Goal: Information Seeking & Learning: Learn about a topic

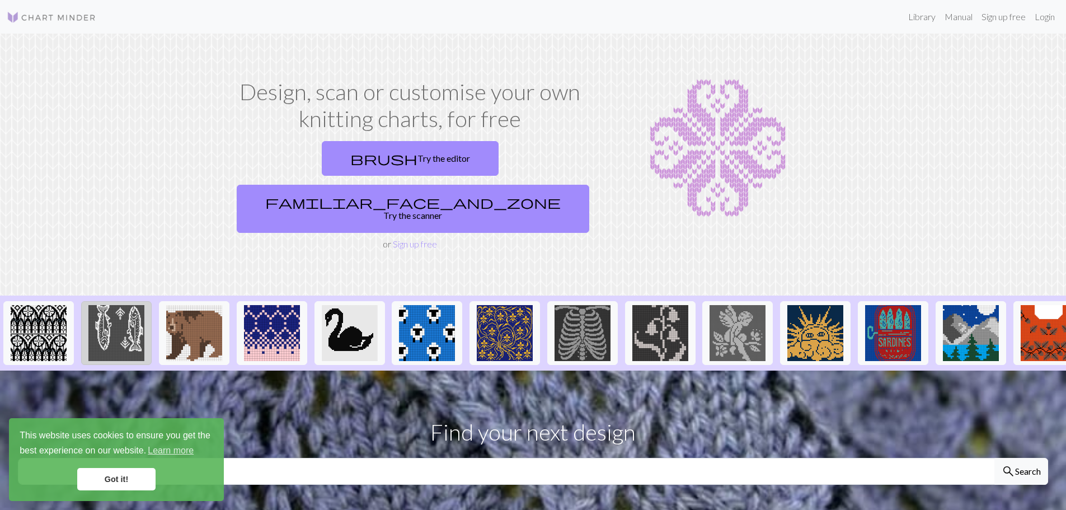
click at [132, 305] on img at bounding box center [116, 333] width 56 height 56
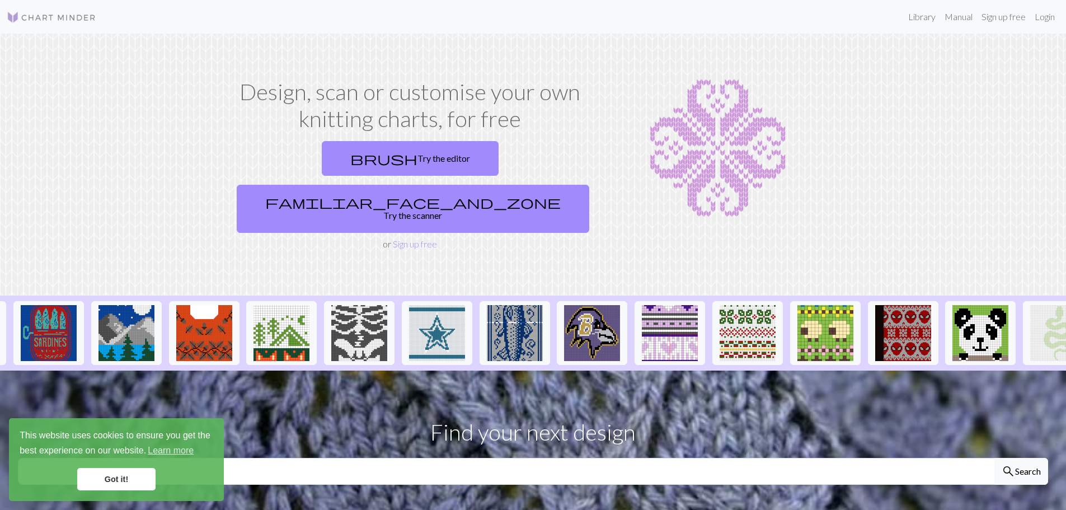
scroll to position [0, 839]
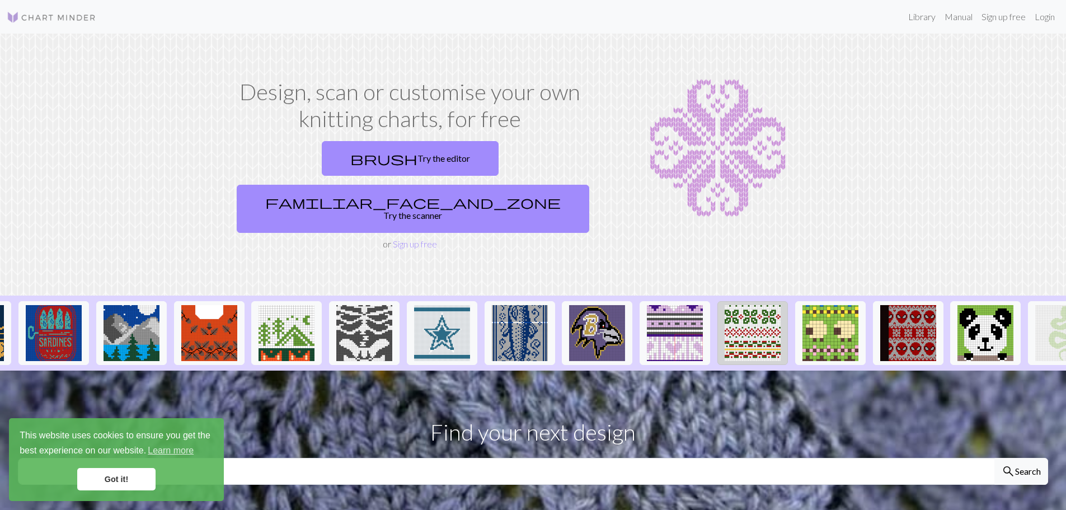
click at [760, 305] on img at bounding box center [753, 333] width 56 height 56
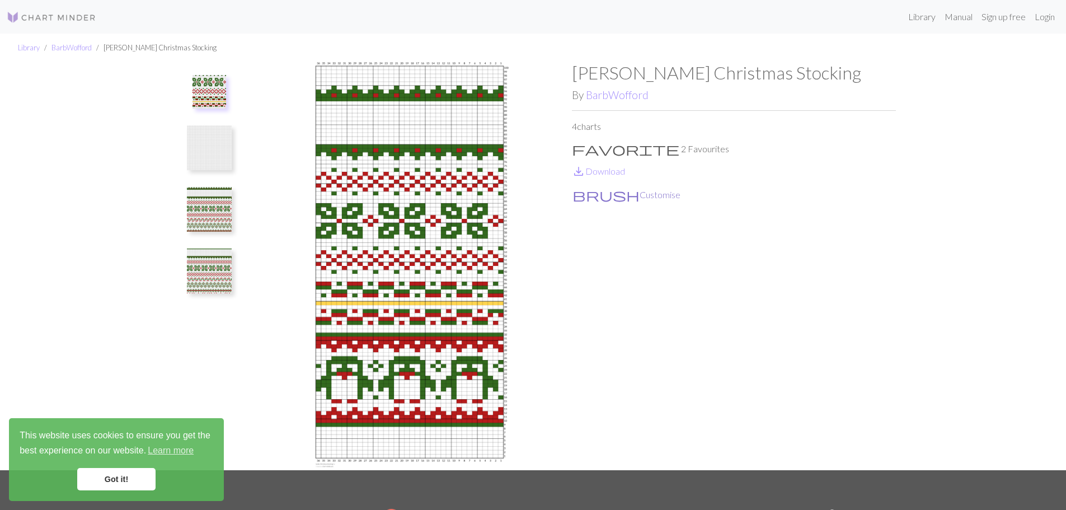
click at [601, 197] on button "brush Customise" at bounding box center [626, 194] width 109 height 15
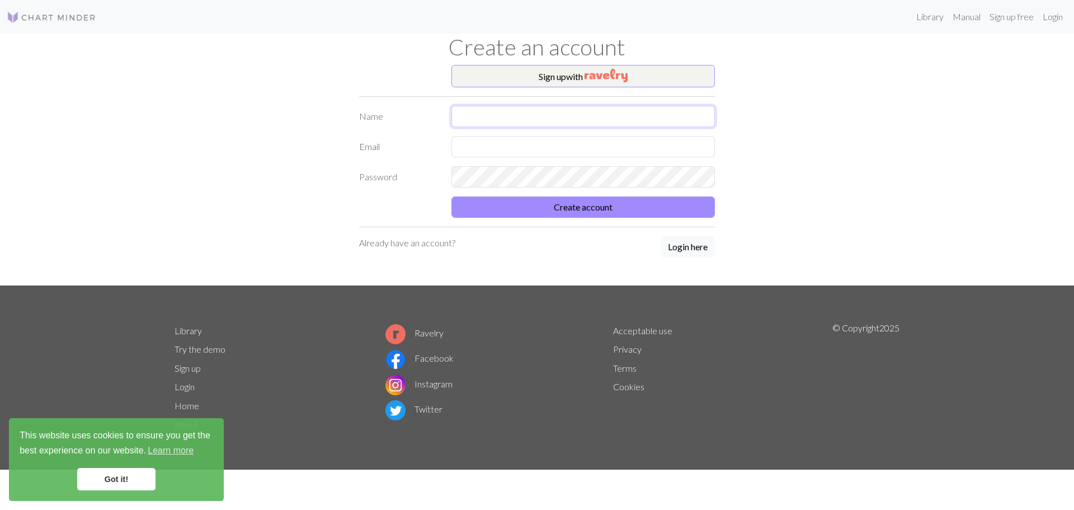
click at [509, 126] on input "text" at bounding box center [584, 116] width 264 height 21
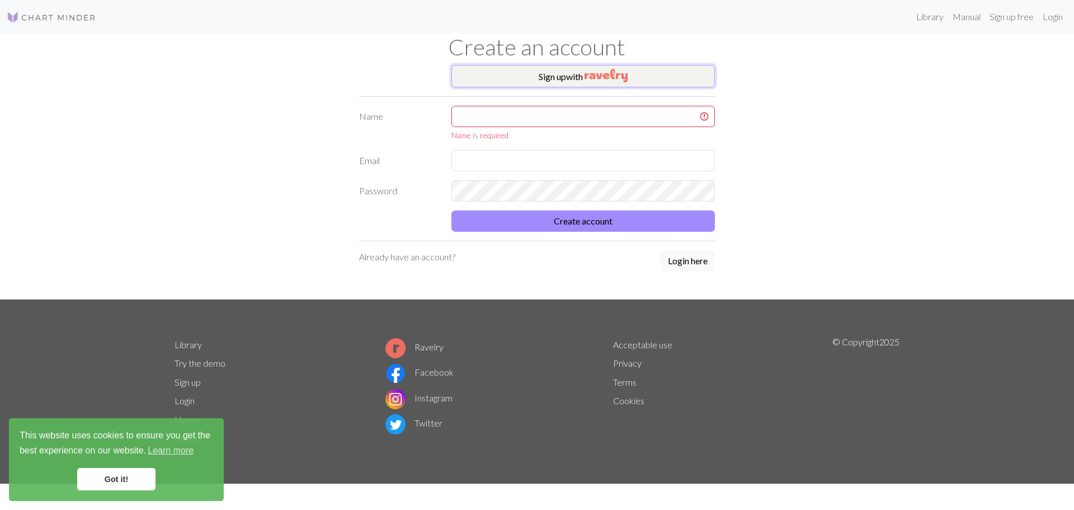
click at [583, 80] on button "Sign up with" at bounding box center [584, 76] width 264 height 22
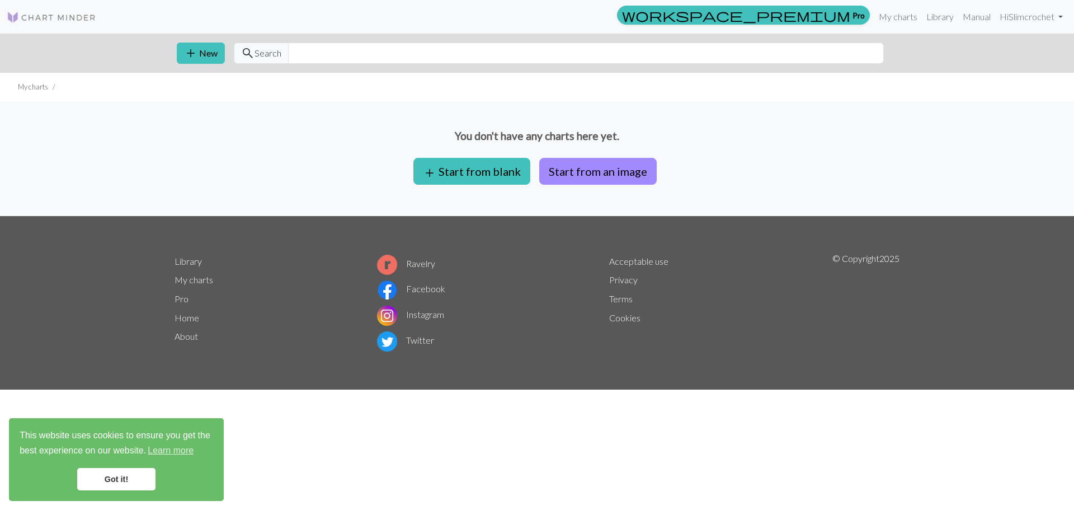
click at [70, 15] on img at bounding box center [52, 17] width 90 height 13
click at [941, 17] on link "Library" at bounding box center [940, 17] width 36 height 22
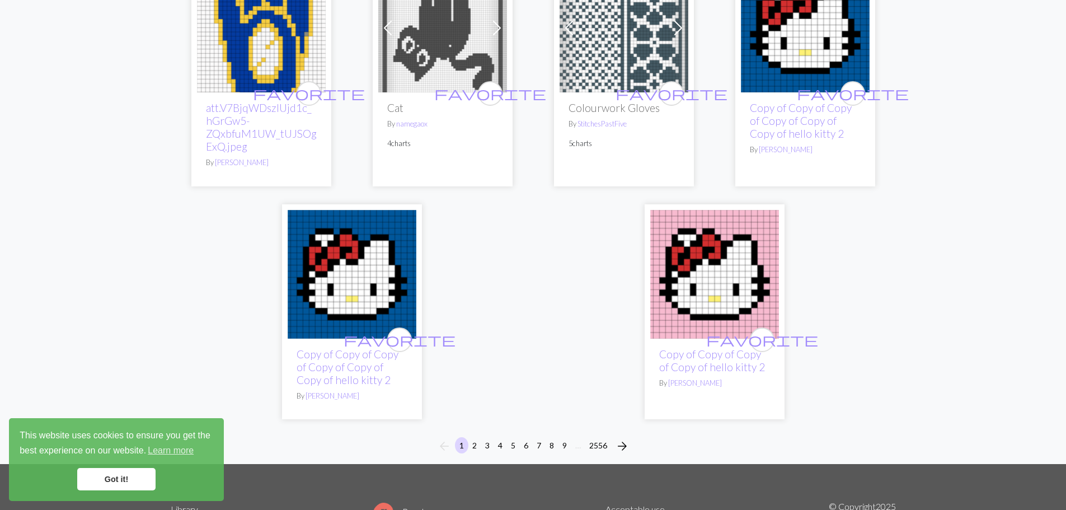
scroll to position [2848, 0]
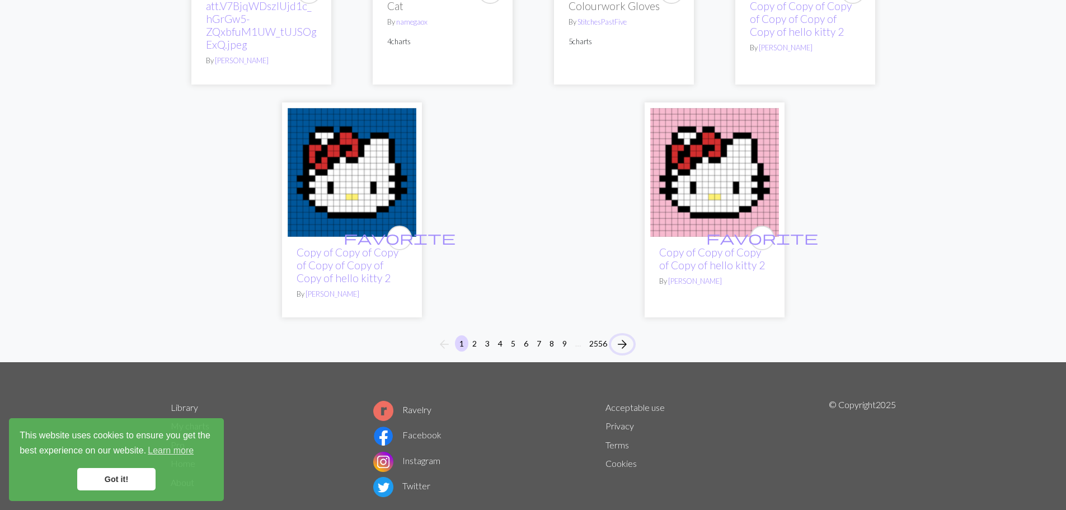
click at [619, 336] on span "arrow_forward" at bounding box center [621, 344] width 13 height 16
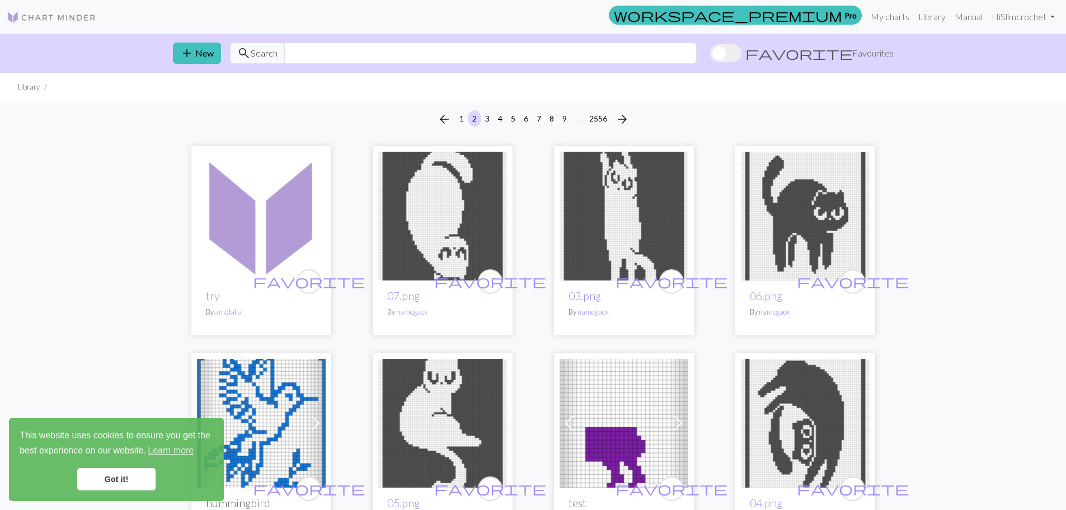
click at [117, 479] on link "Got it!" at bounding box center [116, 479] width 78 height 22
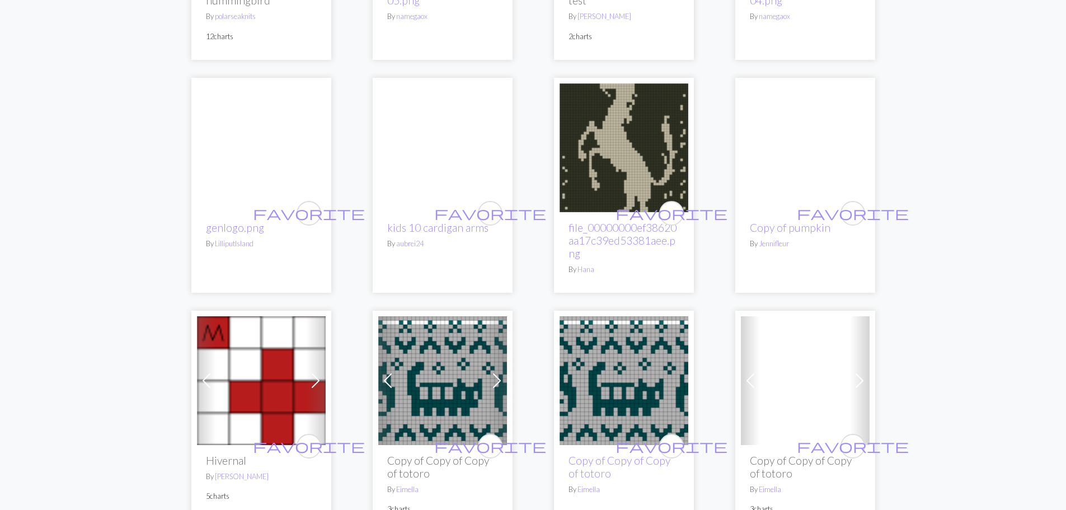
scroll to position [504, 0]
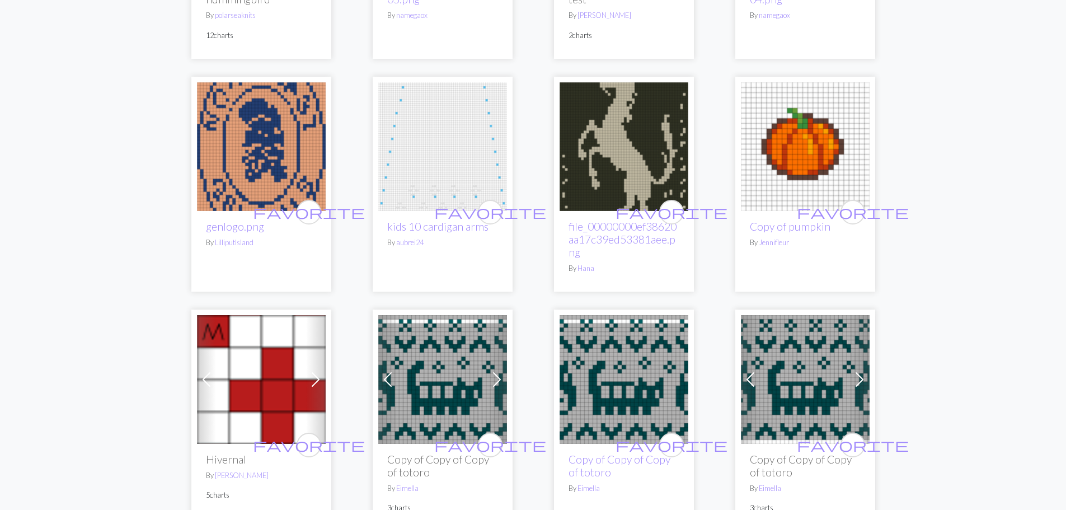
click at [801, 164] on img at bounding box center [805, 146] width 129 height 129
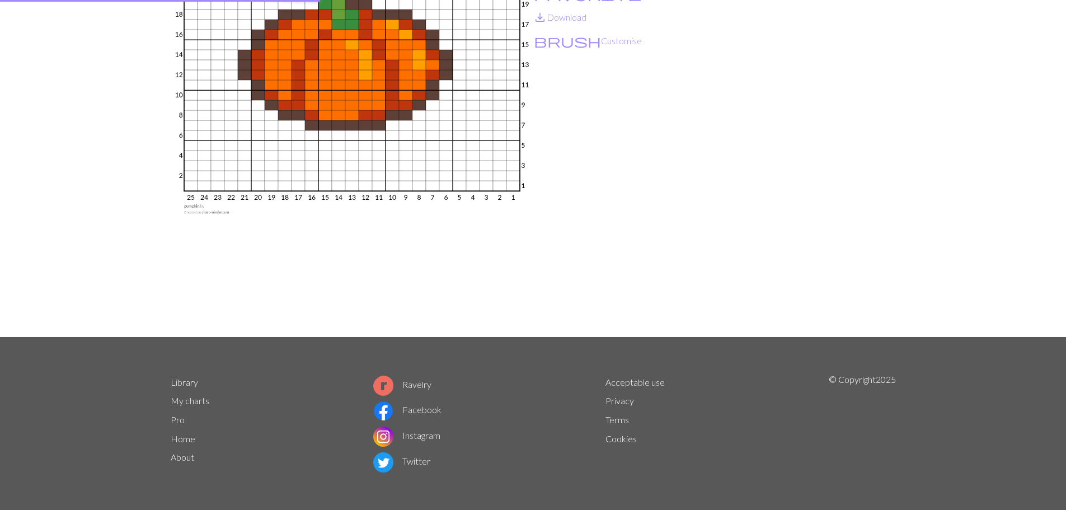
scroll to position [134, 0]
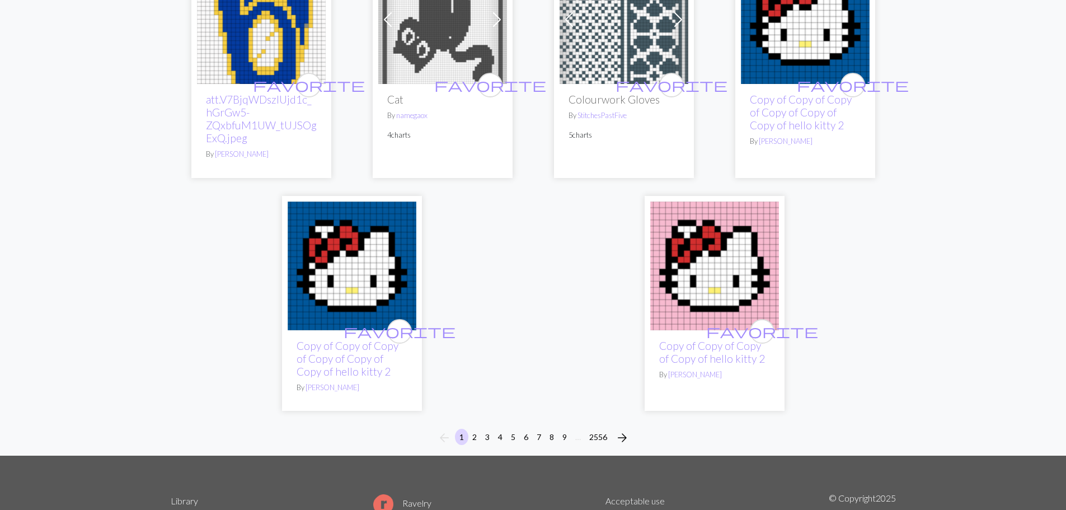
scroll to position [2848, 0]
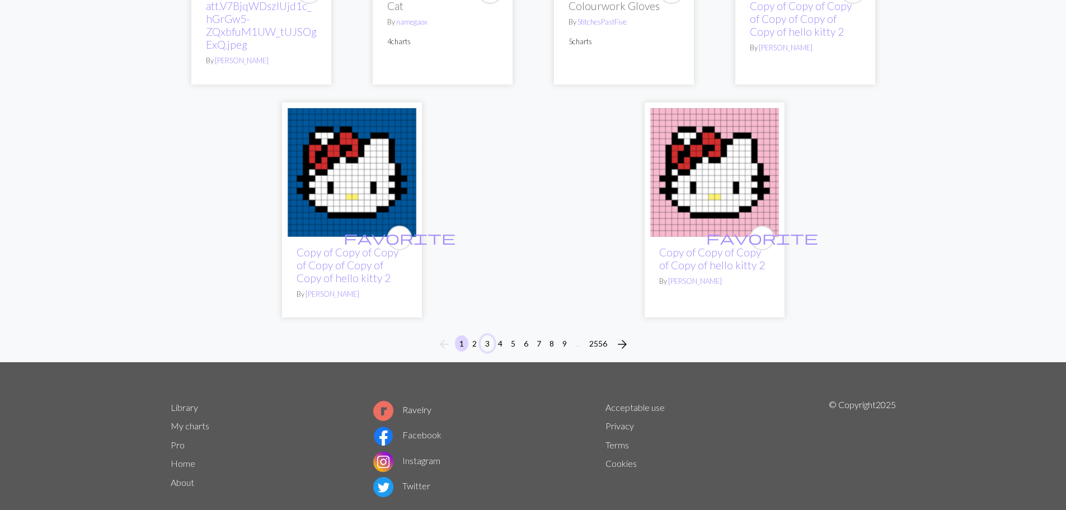
click at [487, 335] on button "3" at bounding box center [487, 343] width 13 height 16
